Goal: Navigation & Orientation: Find specific page/section

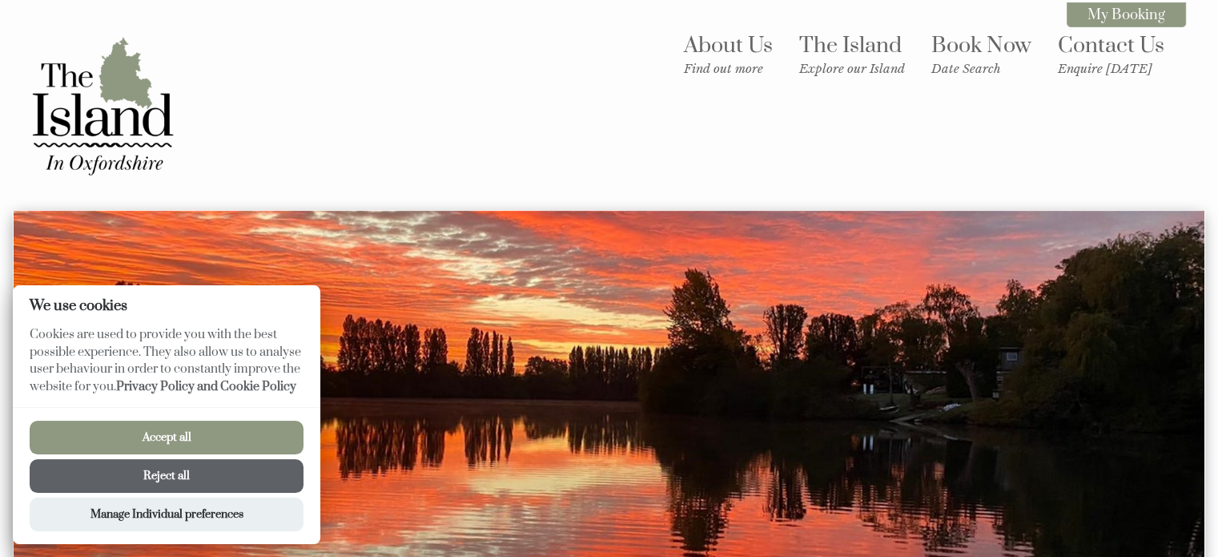
click at [255, 464] on button "Reject all" at bounding box center [167, 476] width 274 height 34
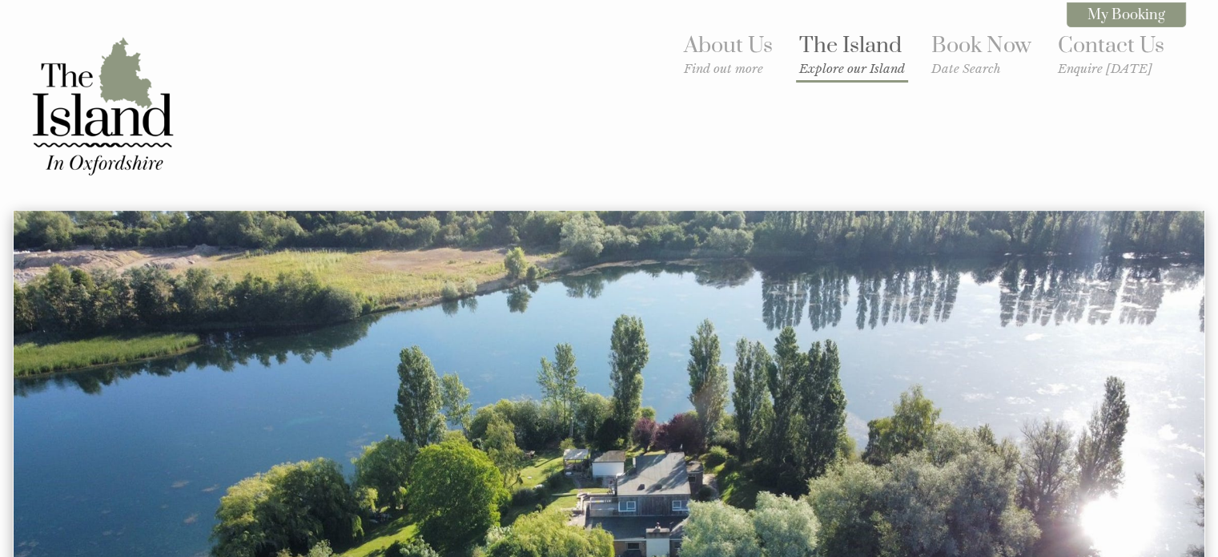
drag, startPoint x: 866, startPoint y: 58, endPoint x: 856, endPoint y: 73, distance: 18.0
click at [866, 58] on link "The Island Explore our Island" at bounding box center [852, 54] width 106 height 44
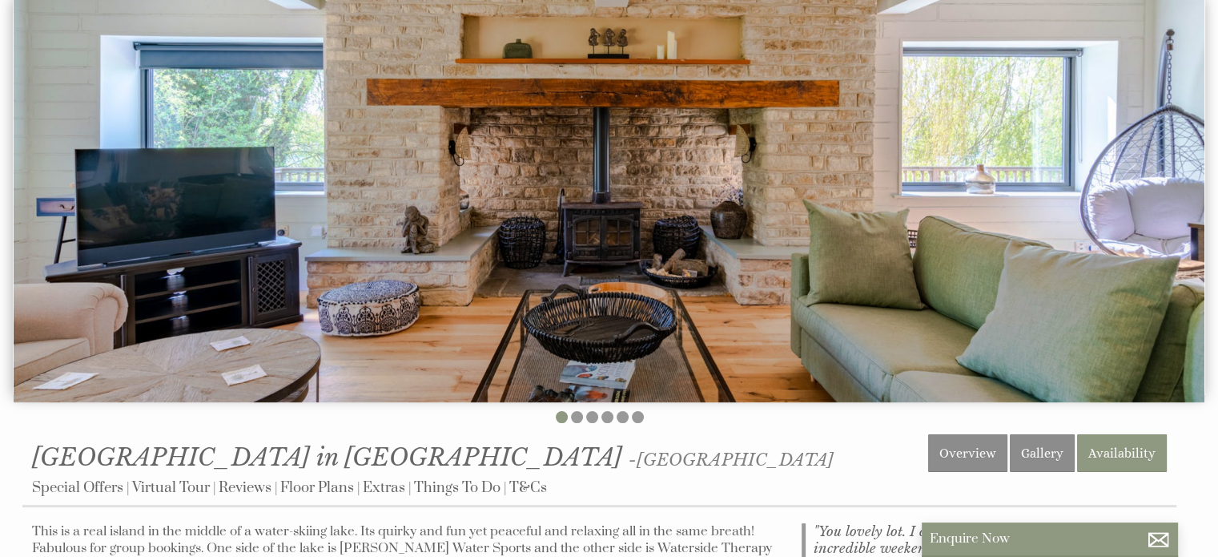
scroll to position [267, 0]
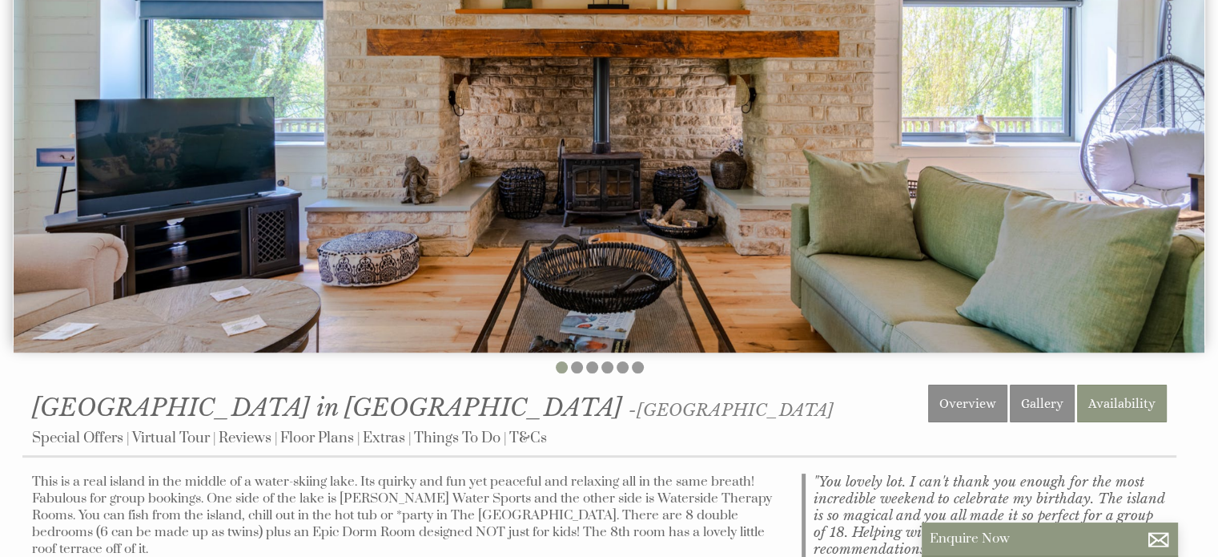
click at [562, 370] on li at bounding box center [562, 367] width 12 height 12
click at [586, 364] on li at bounding box center [592, 367] width 12 height 12
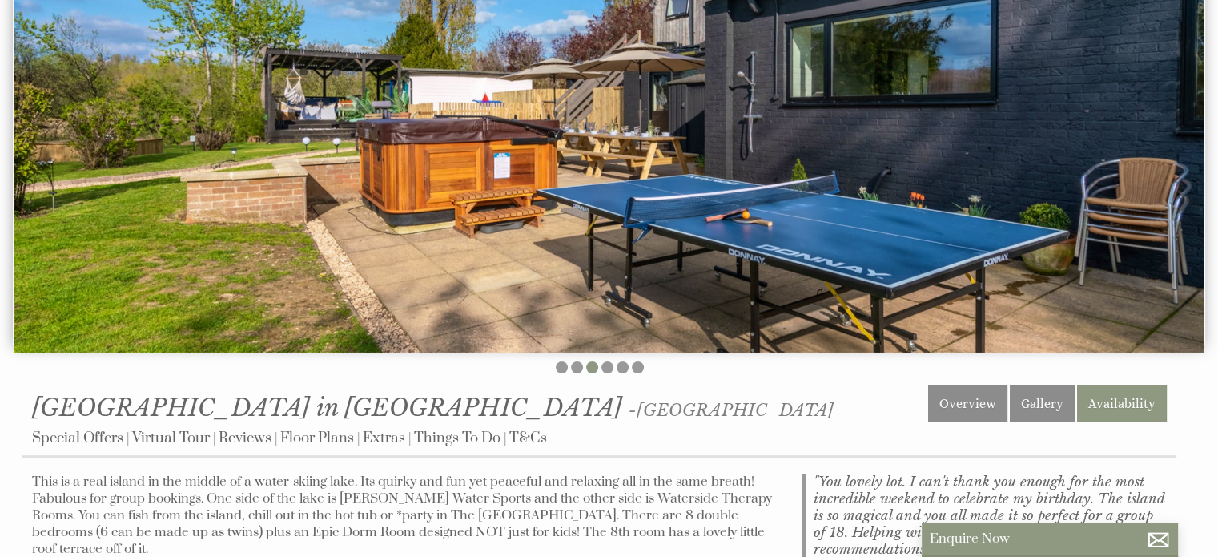
click at [567, 366] on ul at bounding box center [599, 369] width 1154 height 16
click at [577, 366] on li at bounding box center [577, 367] width 12 height 12
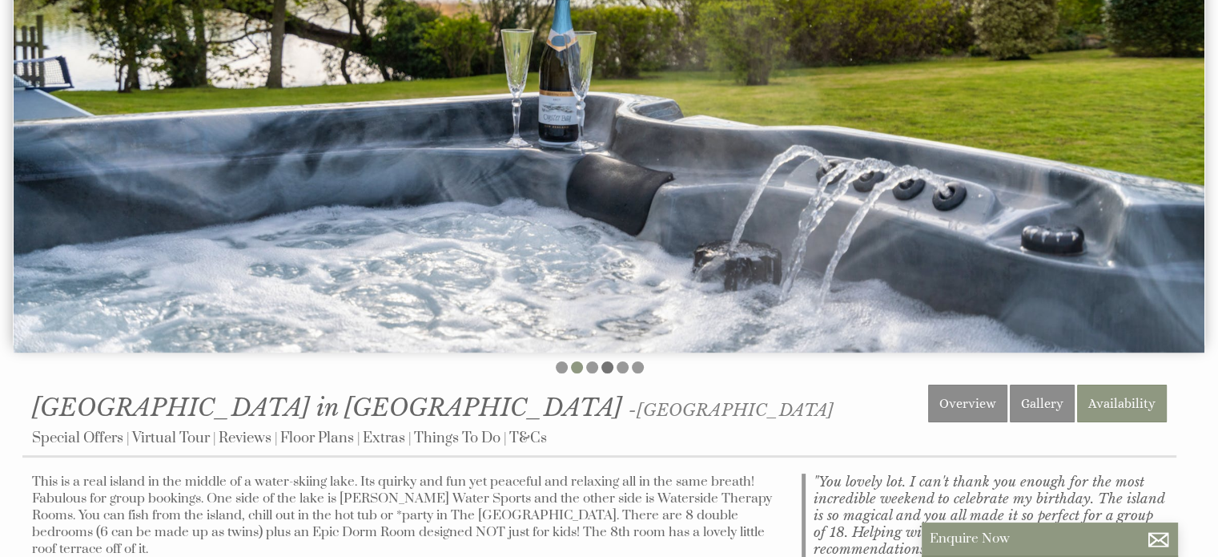
click at [605, 366] on li at bounding box center [607, 367] width 12 height 12
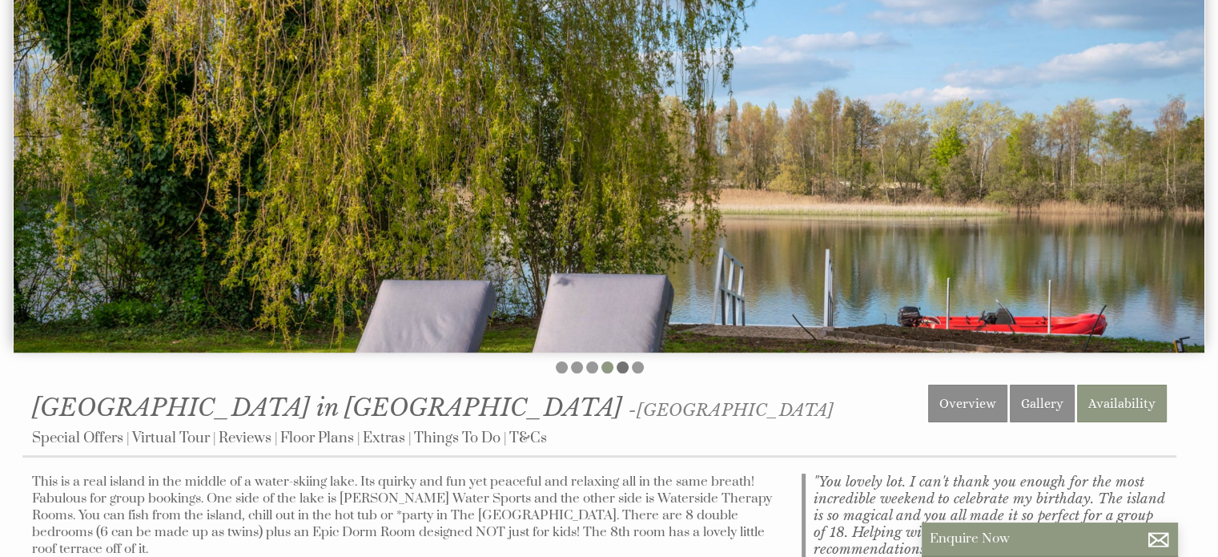
click at [625, 366] on li at bounding box center [623, 367] width 12 height 12
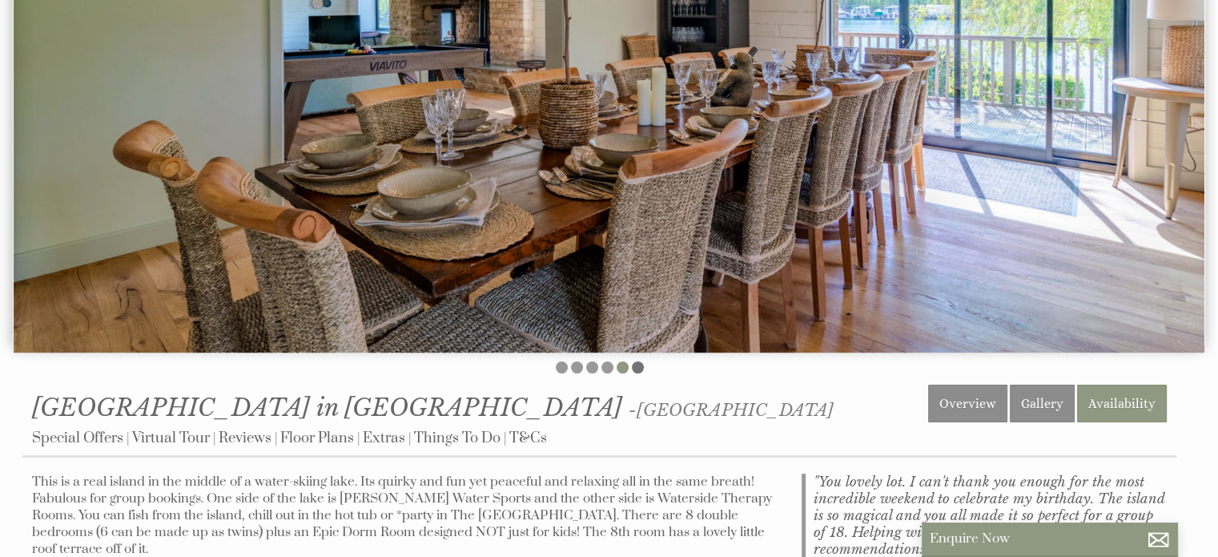
click at [639, 368] on li at bounding box center [638, 367] width 12 height 12
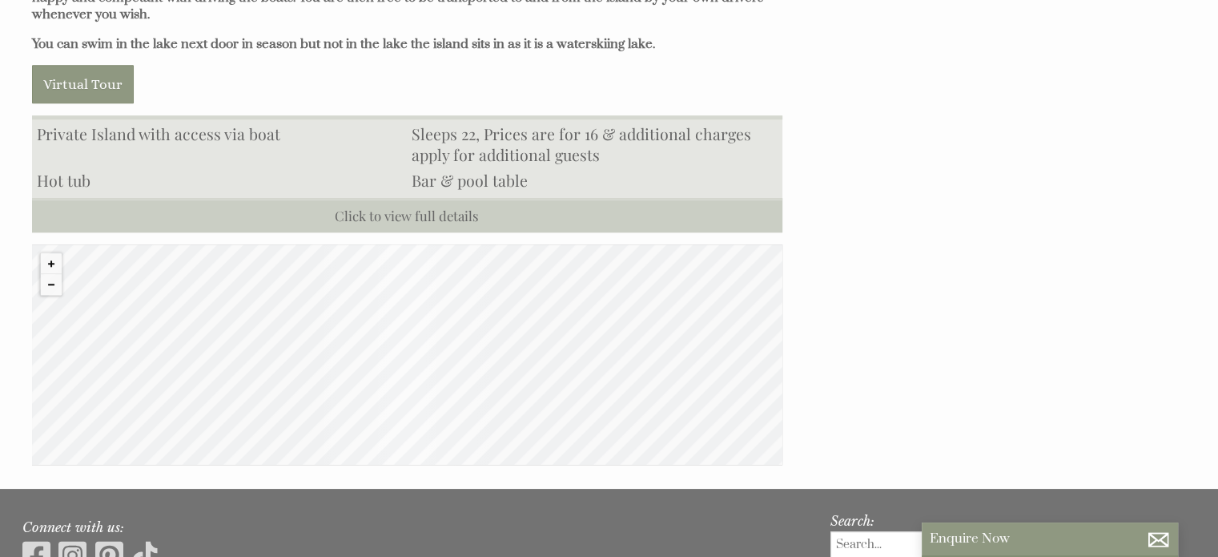
scroll to position [1573, 0]
